Goal: Information Seeking & Learning: Learn about a topic

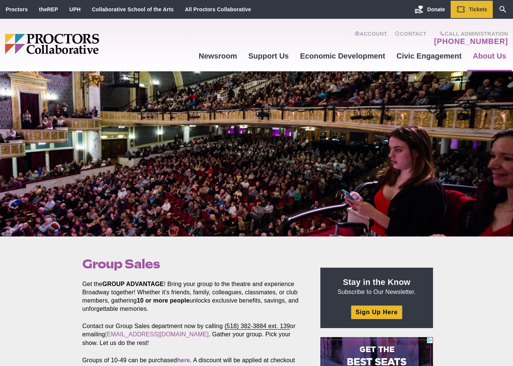
click at [27, 10] on link "Proctors" at bounding box center [17, 9] width 22 height 6
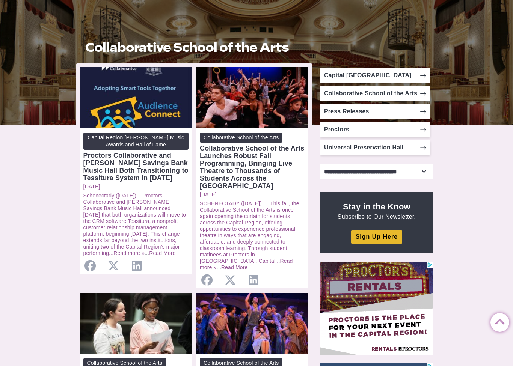
scroll to position [110, 0]
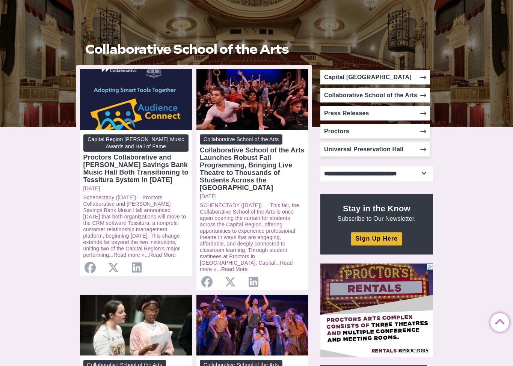
click at [413, 152] on link "Universal Preservation Hall" at bounding box center [375, 149] width 110 height 14
click at [419, 152] on link "Universal Preservation Hall" at bounding box center [375, 149] width 110 height 14
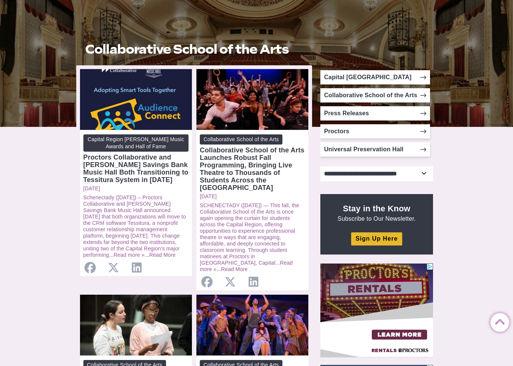
click at [421, 151] on icon at bounding box center [423, 149] width 6 height 6
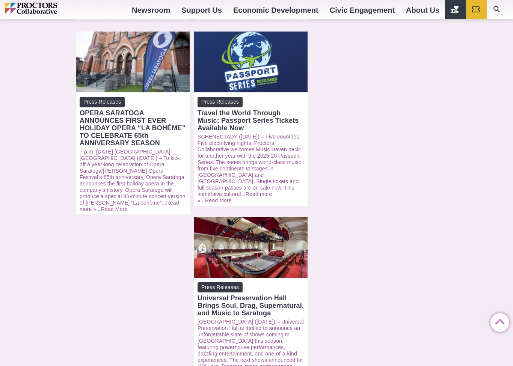
scroll to position [663, 0]
click at [141, 114] on div "OPERA SARATOGA ANNOUNCES FIRST EVER HOLIDAY OPERA “LA BOHÈME” TO CELEBRATE 65th…" at bounding box center [133, 129] width 107 height 38
